Goal: Task Accomplishment & Management: Use online tool/utility

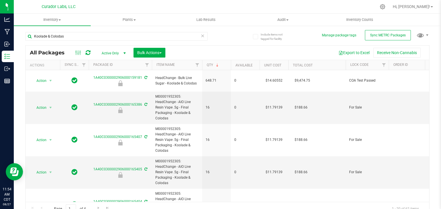
scroll to position [6, 0]
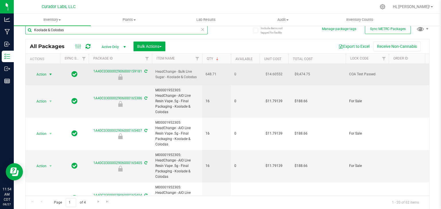
paste input "Raspberry Cake Pop"
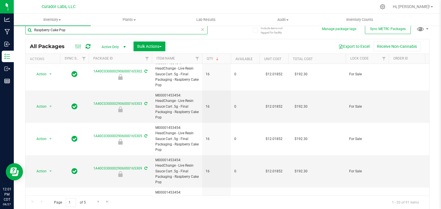
scroll to position [519, 0]
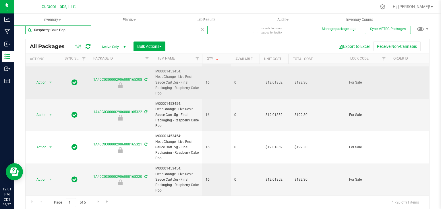
paste input "inbow Resin Rush"
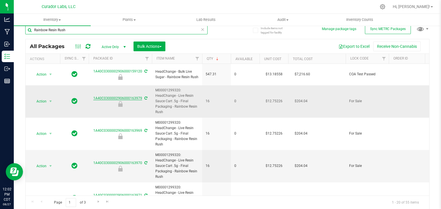
paste input "Pienana"
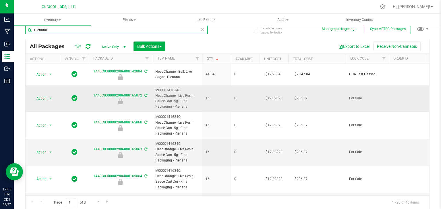
paste input "Nollie Kush"
click at [137, 99] on div at bounding box center [120, 102] width 65 height 6
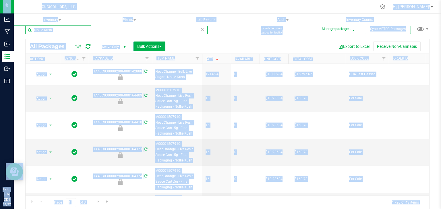
click at [90, 33] on input "Nollie Kush" at bounding box center [116, 30] width 182 height 9
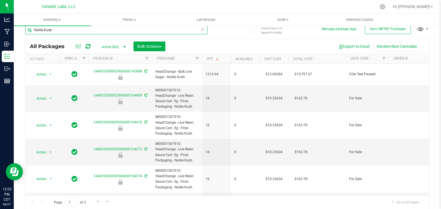
paste input "Hash, No Cry"
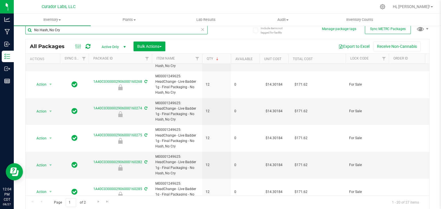
scroll to position [426, 0]
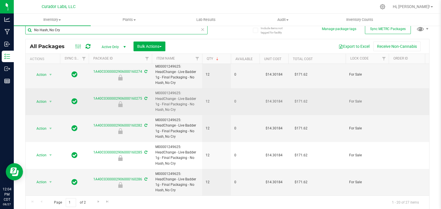
paste input "Lemonji"
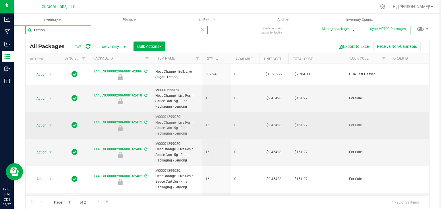
paste input "Guavation"
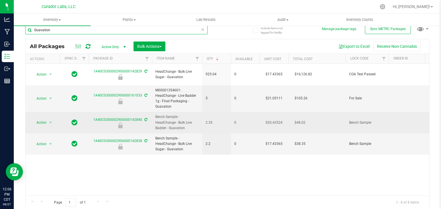
paste input "Cabana Bonga"
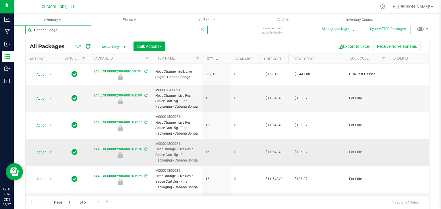
paste input "Lemon Lunar Bliss"
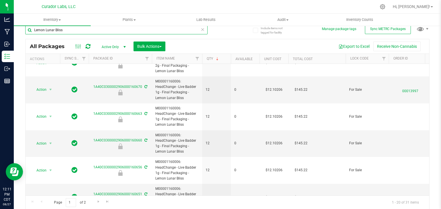
scroll to position [398, 0]
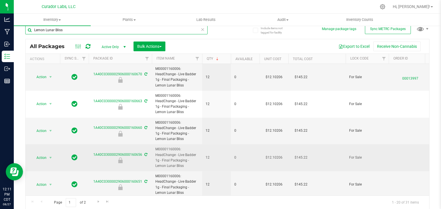
paste input "Bubblegum Blackhole"
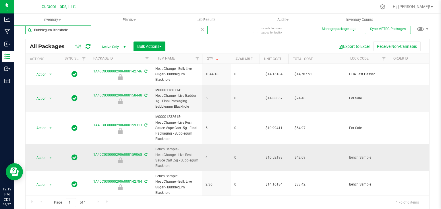
paste input "Sherbology 43"
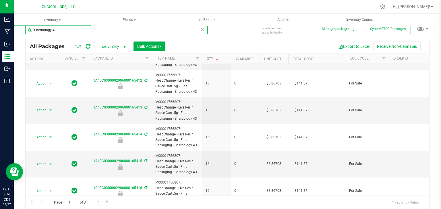
scroll to position [398, 0]
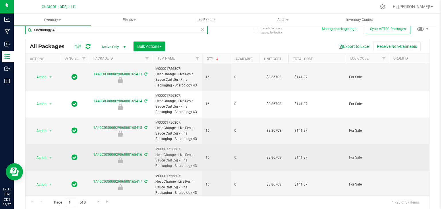
paste input "Pineapple Dolewhip"
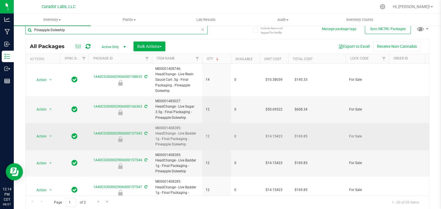
paste input "Ze Lean"
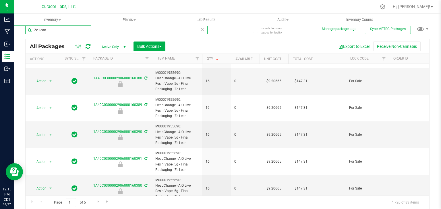
scroll to position [22, 0]
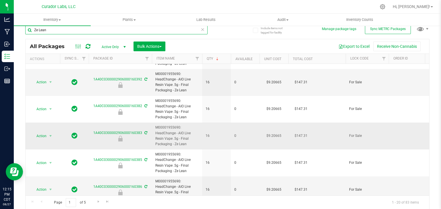
paste input "Evergreen Reefer"
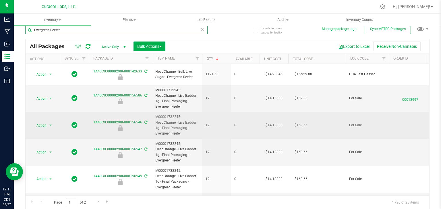
paste input "Ice Cream Paint Job # 710"
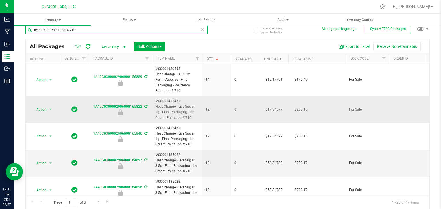
paste input "Electric Slide"
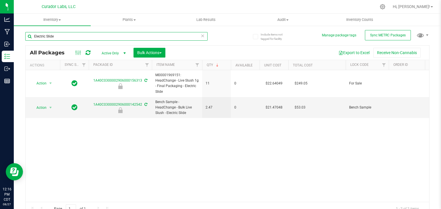
paste input "Hashburger 'n' Paradis"
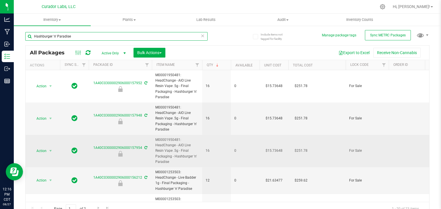
paste input "SuperHazey"
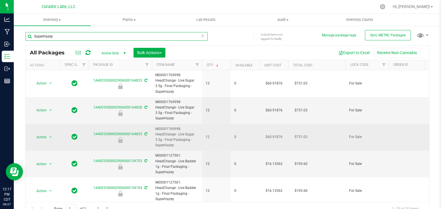
paste input "Cranberry Cough"
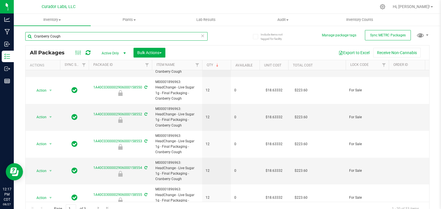
scroll to position [420, 0]
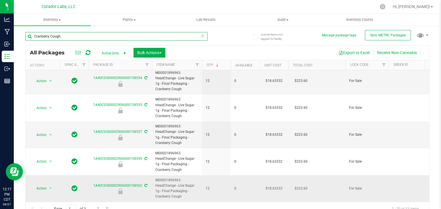
paste input "Tropollonni"
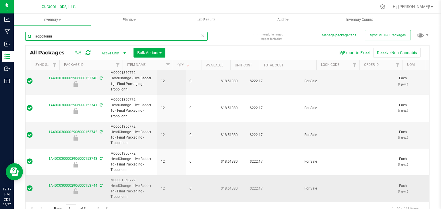
scroll to position [0, 45]
paste input "FatKids Cake"
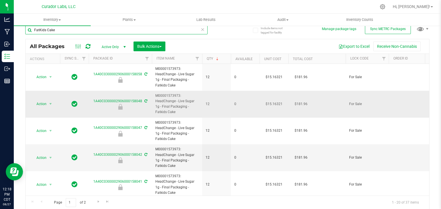
paste input "Drip Drop"
paste input "Poke Punch"
paste input "Skunk Man Jones"
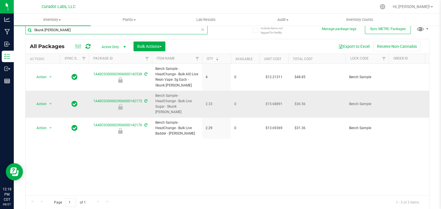
paste input "Crep"
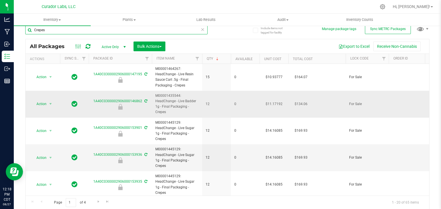
paste input "Unicorn Fart"
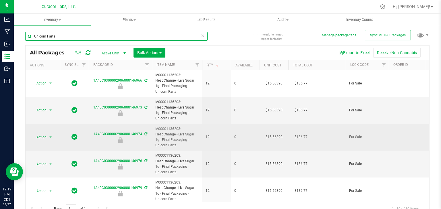
paste input "FrootRot"
paste input "STL GMO #4"
paste input "HREAMSICLE #710"
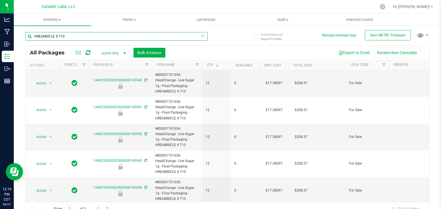
scroll to position [409, 0]
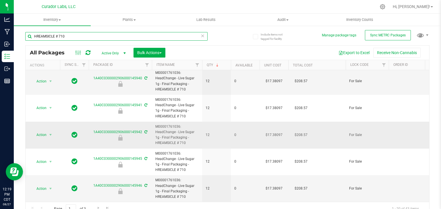
paste input "Stankfruit"
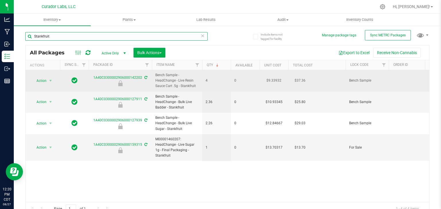
paste input "Dead Tour"
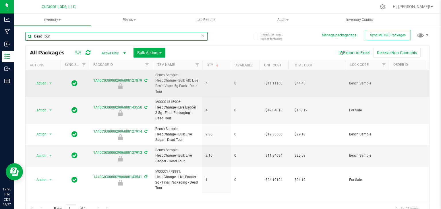
paste input "314 Pie"
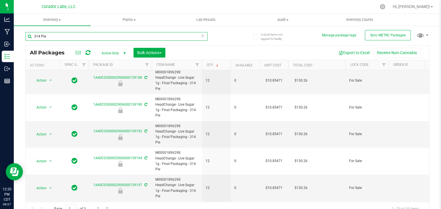
scroll to position [6, 0]
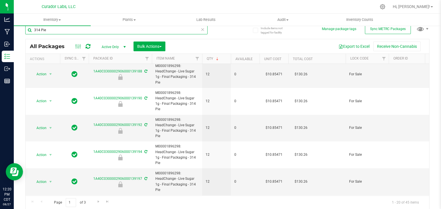
paste input "Frosted LemonHeads"
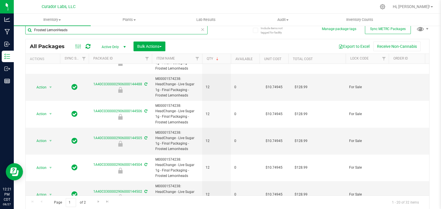
scroll to position [409, 0]
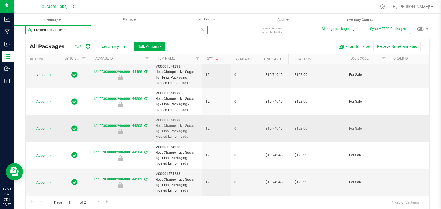
paste input "Bible Beltz"
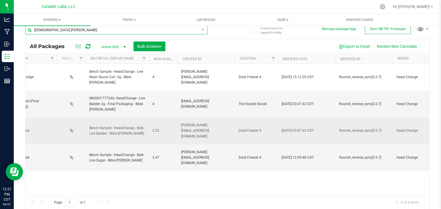
scroll to position [0, 1463]
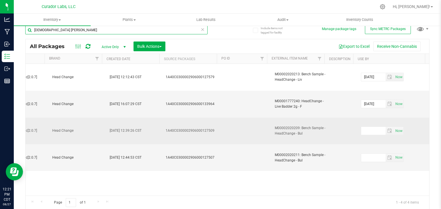
paste input "Cherry Limenado"
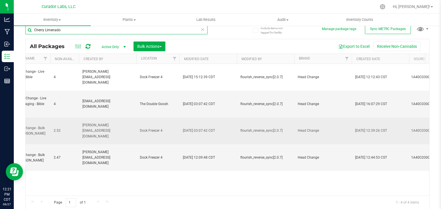
scroll to position [0, 985]
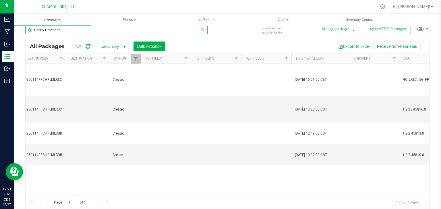
scroll to position [0, 472]
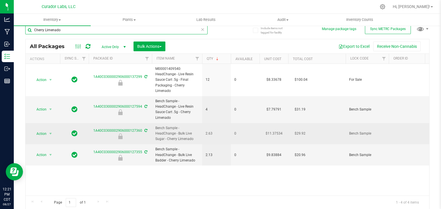
paste input "KoCo Kisses"
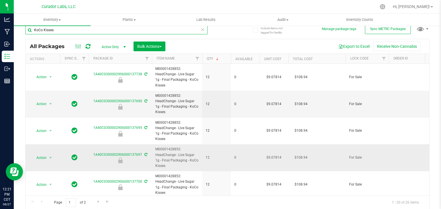
paste input "Dang' O Kush"
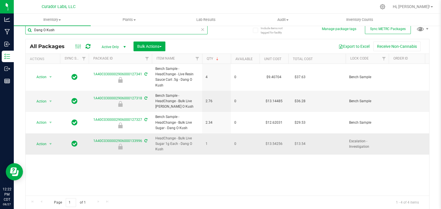
paste input "Lazy Dude"
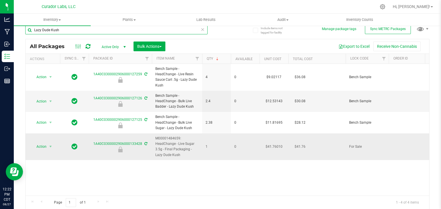
paste input "HashHead Biggie OG Vol 5"
paste input "text"
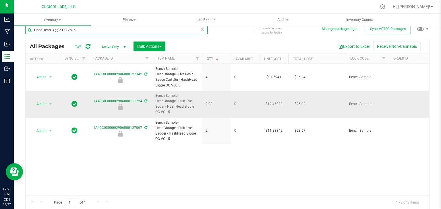
paste input "Sharpie Breath"
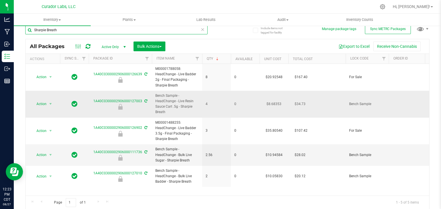
paste input "Kool Cream Cake"
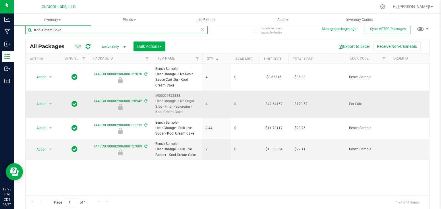
paste input "Fruit Snackz"
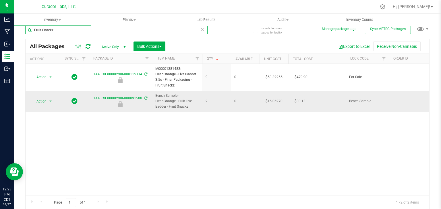
paste input "Grand Pied (BIGFOOT)"
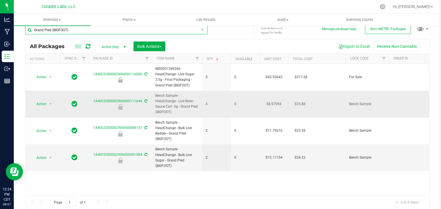
paste input "Off the Trop-rope"
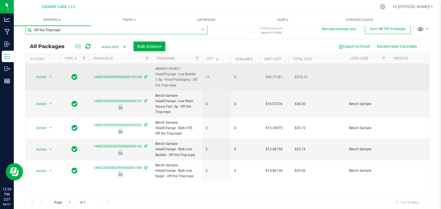
paste input "Rainbow Belts 7.10"
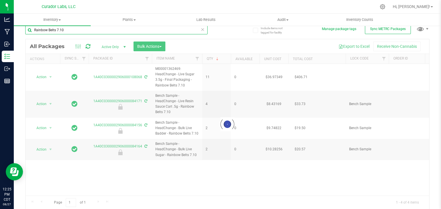
type input "Rainbow Belts 7.10"
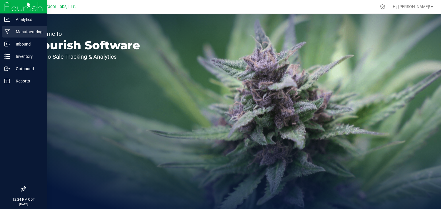
click at [30, 36] on div "Manufacturing" at bounding box center [24, 31] width 45 height 11
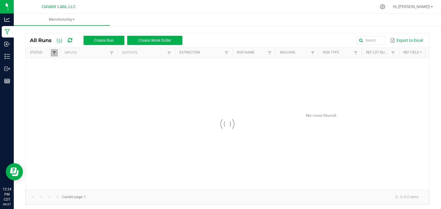
click at [53, 51] on span at bounding box center [54, 53] width 5 height 5
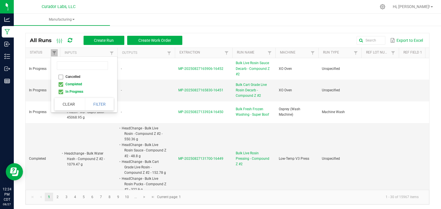
click at [61, 85] on li "Completed" at bounding box center [83, 84] width 56 height 7
checkbox input "false"
click at [95, 107] on button "Filter" at bounding box center [99, 104] width 29 height 13
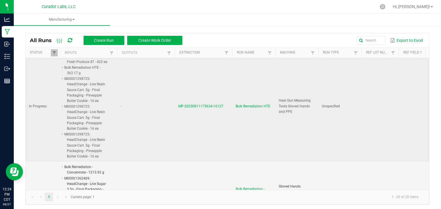
scroll to position [582, 0]
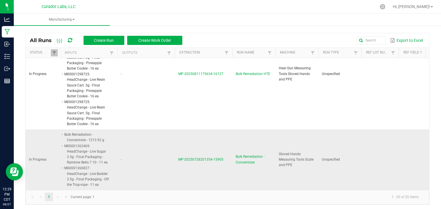
click at [187, 158] on span "MP-20250728201354-15905" at bounding box center [200, 160] width 45 height 4
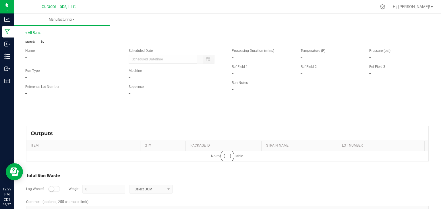
type input "[DATE] 3:12 PM"
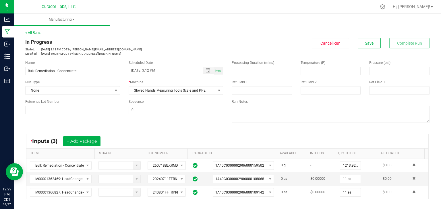
click at [210, 127] on div "Name Bulk Remediation - Concentrate Scheduled Date [DATE] 3:12 PM Now Run Type …" at bounding box center [227, 92] width 413 height 73
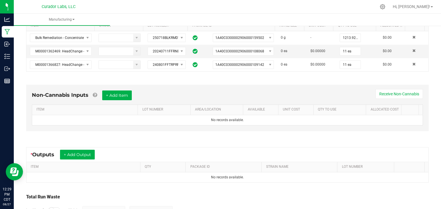
scroll to position [165, 0]
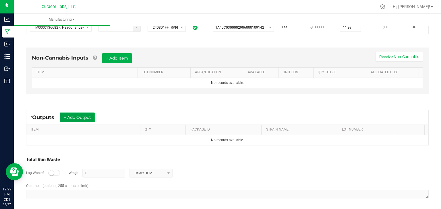
click at [90, 119] on button "+ Add Output" at bounding box center [77, 118] width 35 height 10
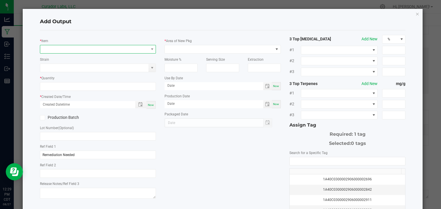
click at [86, 51] on span "NO DATA FOUND" at bounding box center [94, 49] width 108 height 8
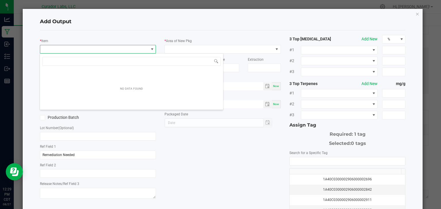
scroll to position [8, 115]
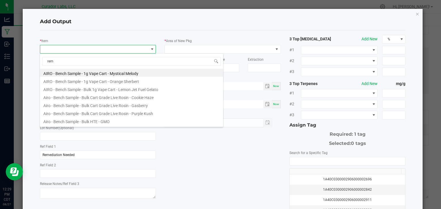
type input "reme"
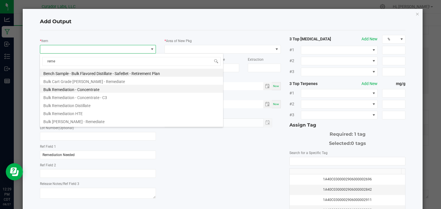
click at [102, 89] on li "Bulk Remediation - Concentrate" at bounding box center [131, 89] width 183 height 8
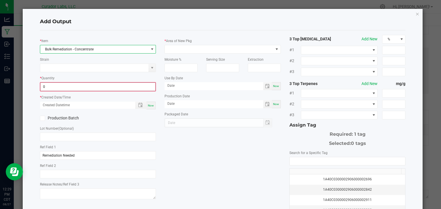
click at [104, 88] on input "0" at bounding box center [97, 87] width 115 height 8
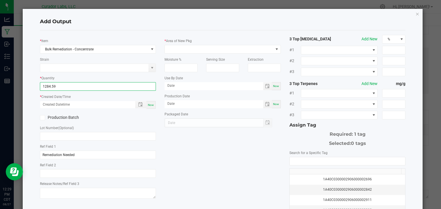
type input "1284.5900 g"
click at [149, 104] on span "Now" at bounding box center [151, 105] width 6 height 3
type input "[DATE] 12:29 PM"
type input "[DATE]"
click at [79, 119] on label "Production Batch" at bounding box center [67, 118] width 54 height 6
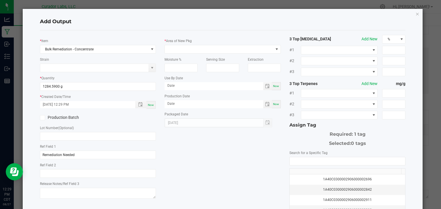
click at [0, 0] on input "Production Batch" at bounding box center [0, 0] width 0 height 0
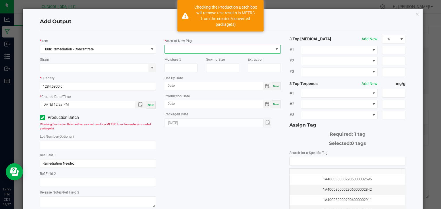
click at [178, 46] on span at bounding box center [219, 49] width 108 height 8
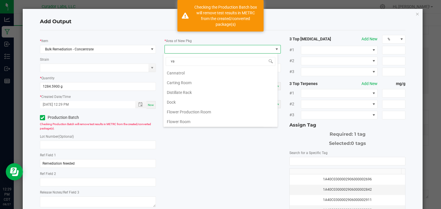
scroll to position [0, 0]
type input "vault"
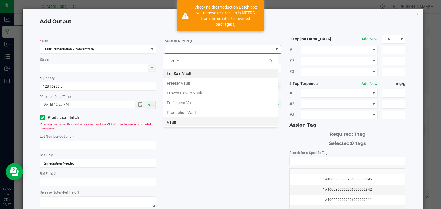
click at [178, 121] on li "Vault" at bounding box center [220, 123] width 114 height 10
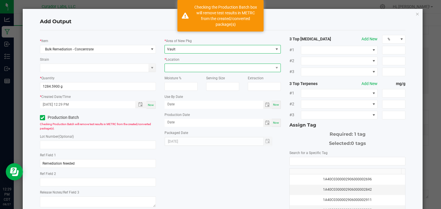
click at [200, 68] on span at bounding box center [219, 68] width 108 height 8
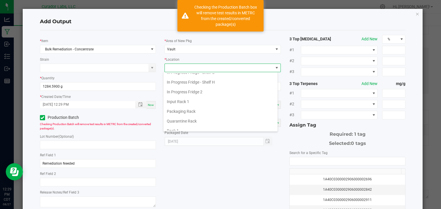
scroll to position [105, 0]
click at [194, 86] on li "In Progress Fridge 2" at bounding box center [220, 91] width 114 height 10
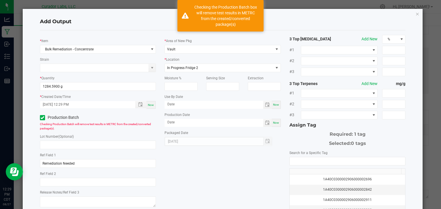
click at [291, 155] on div "Search for a Specific Tag 1A40C0300002906000002696 1A40C0300002906000002842 1A4…" at bounding box center [347, 195] width 116 height 91
click at [291, 159] on input "NO DATA FOUND" at bounding box center [348, 162] width 116 height 8
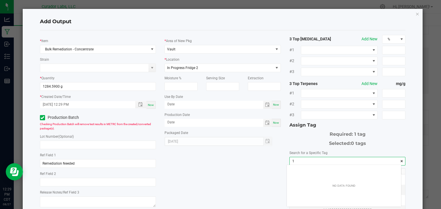
scroll to position [8, 114]
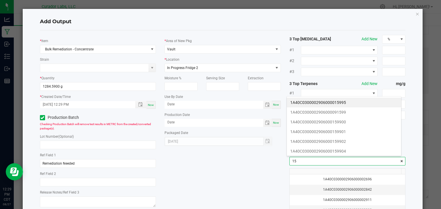
type input "1"
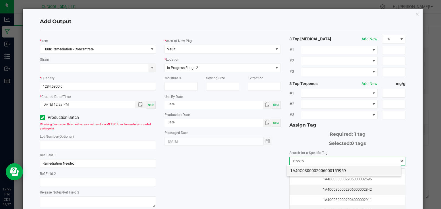
click at [312, 170] on li "1A40C0300002906000159959" at bounding box center [344, 171] width 114 height 10
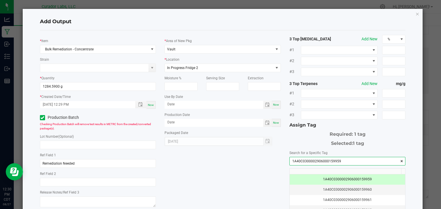
type input "1A40C0300002906000159959"
click at [254, 170] on div "* Item Bulk Remediation - Concentrate Strain * Quantity 1284.5900 g * Created D…" at bounding box center [223, 138] width 374 height 206
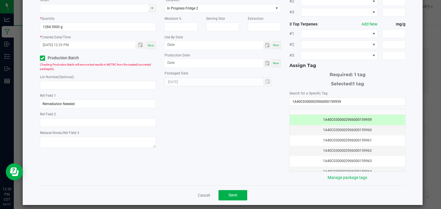
scroll to position [63, 0]
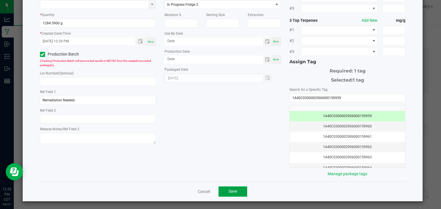
click at [230, 189] on span "Save" at bounding box center [232, 191] width 9 height 5
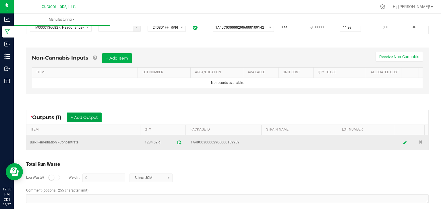
scroll to position [0, 0]
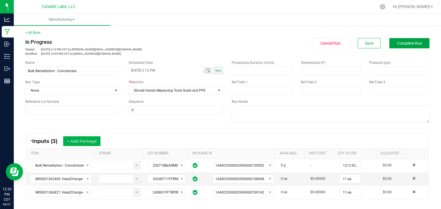
click at [405, 45] on span "Complete Run" at bounding box center [409, 43] width 25 height 5
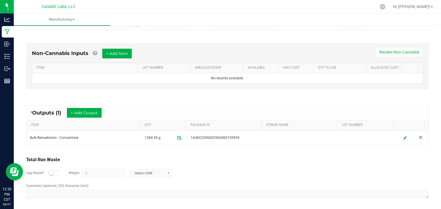
scroll to position [170, 0]
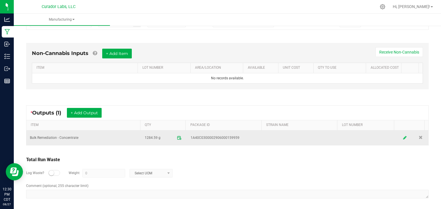
click at [401, 139] on link at bounding box center [405, 138] width 9 height 11
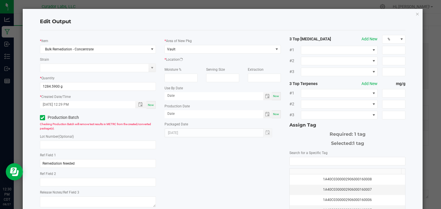
scroll to position [50, 0]
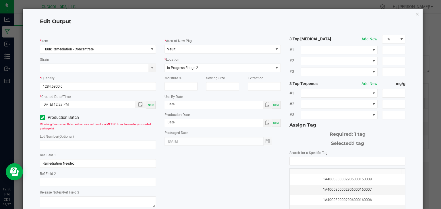
click at [65, 120] on label "Production Batch" at bounding box center [67, 118] width 54 height 6
click at [0, 0] on input "Production Batch" at bounding box center [0, 0] width 0 height 0
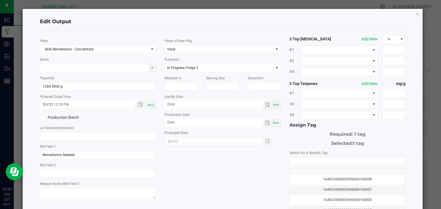
click at [193, 182] on div "* Item Bulk Remediation - Concentrate Strain * Quantity 1284.5900 g * Created D…" at bounding box center [223, 138] width 374 height 206
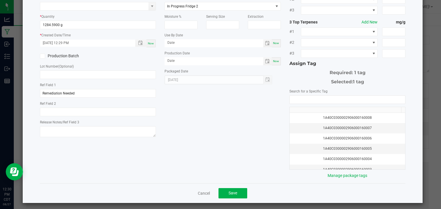
scroll to position [63, 0]
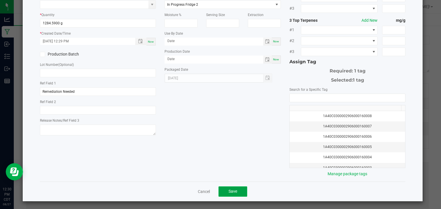
click at [236, 187] on button "Save" at bounding box center [232, 192] width 29 height 10
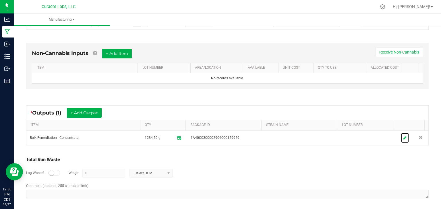
scroll to position [0, 0]
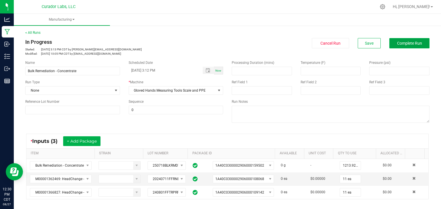
click at [407, 41] on span "Complete Run" at bounding box center [409, 43] width 25 height 5
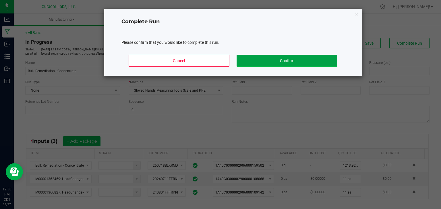
click at [295, 59] on button "Confirm" at bounding box center [286, 61] width 100 height 12
